Goal: Navigation & Orientation: Find specific page/section

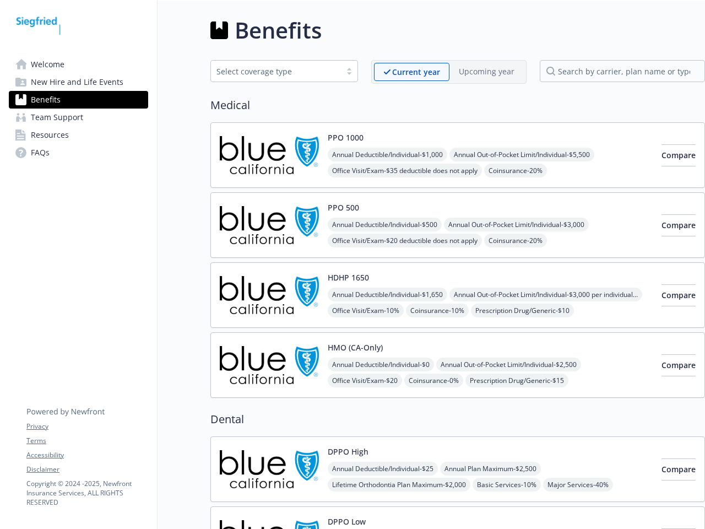
click at [87, 455] on link "Accessibility" at bounding box center [86, 455] width 121 height 10
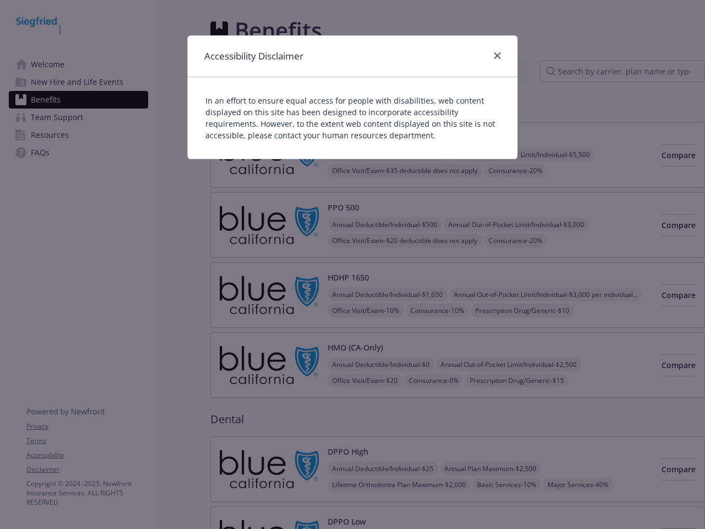
click at [87, 469] on div "Accessibility Disclaimer In an effort to ensure equal access for people with di…" at bounding box center [352, 264] width 705 height 529
click at [412, 72] on div "Accessibility Disclaimer" at bounding box center [352, 56] width 329 height 41
click at [486, 71] on div "Accessibility Disclaimer" at bounding box center [352, 56] width 329 height 41
click at [345, 137] on p "In an effort to ensure equal access for people with disabilities, web content d…" at bounding box center [352, 118] width 294 height 46
click at [389, 154] on div "In an effort to ensure equal access for people with disabilities, web content d…" at bounding box center [352, 118] width 329 height 82
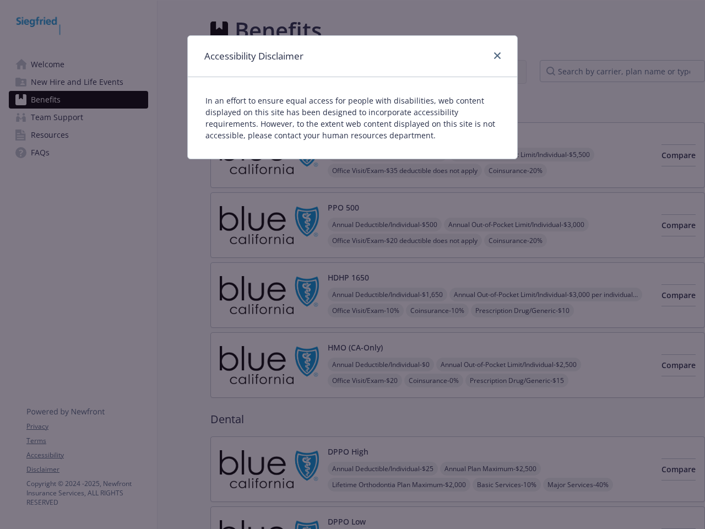
click at [527, 154] on div "Accessibility Disclaimer In an effort to ensure equal access for people with di…" at bounding box center [352, 264] width 705 height 529
click at [407, 170] on div "Accessibility Disclaimer In an effort to ensure equal access for people with di…" at bounding box center [352, 264] width 705 height 529
click at [521, 170] on div "Accessibility Disclaimer In an effort to ensure equal access for people with di…" at bounding box center [352, 264] width 705 height 529
click at [661, 155] on div "Accessibility Disclaimer In an effort to ensure equal access for people with di…" at bounding box center [352, 264] width 705 height 529
